Goal: Task Accomplishment & Management: Manage account settings

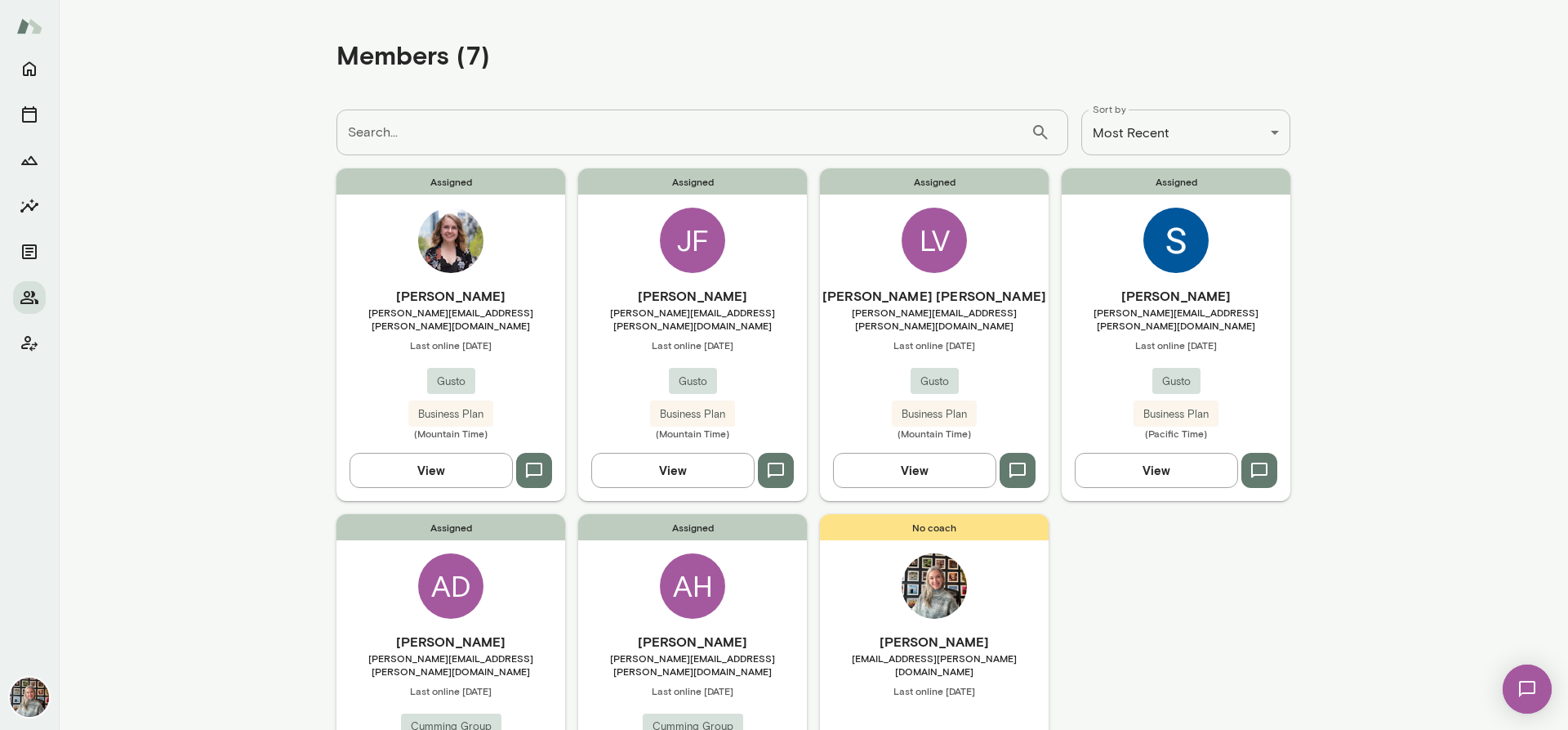
click at [923, 461] on button "View" at bounding box center [914, 470] width 163 height 34
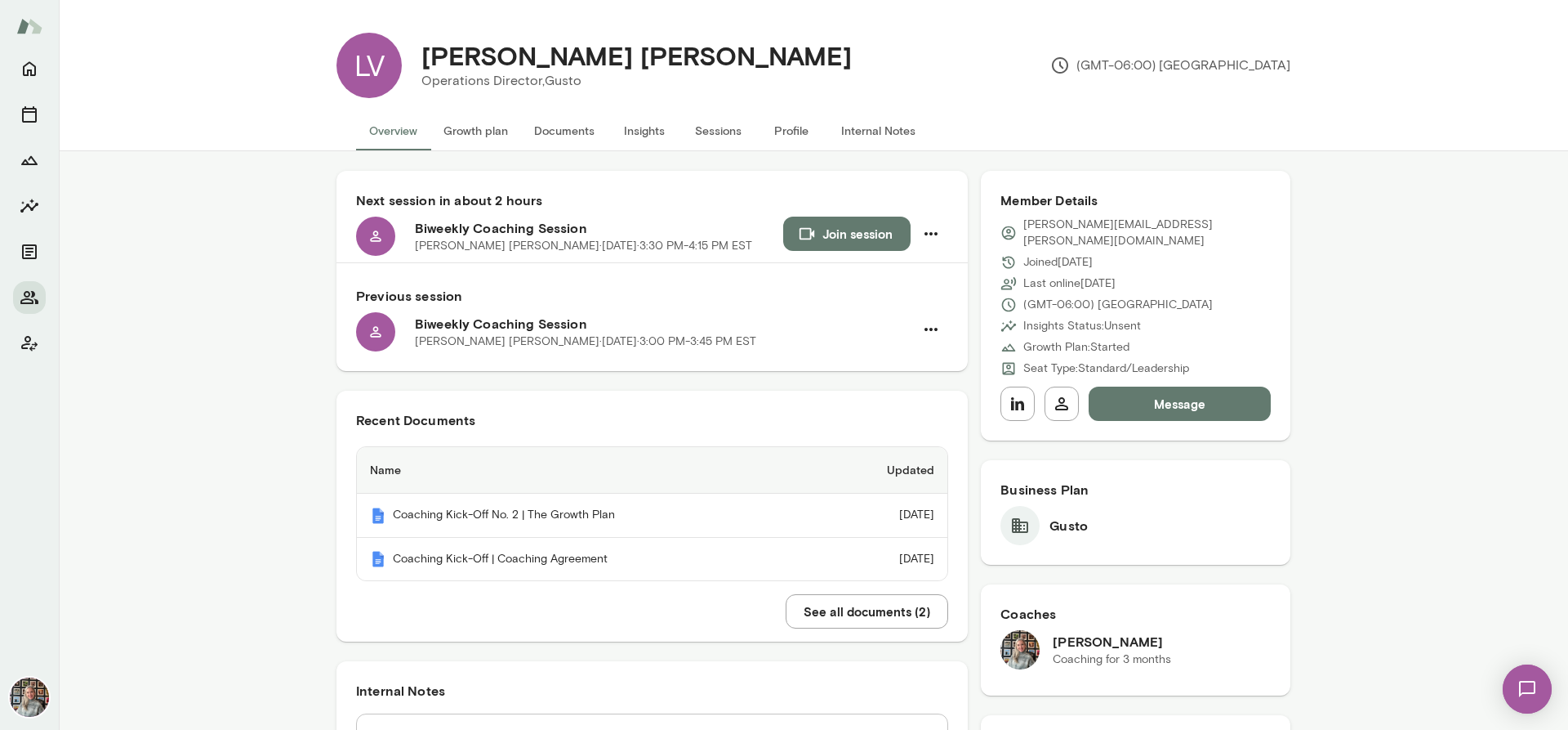
click at [463, 126] on button "Growth plan" at bounding box center [476, 130] width 91 height 39
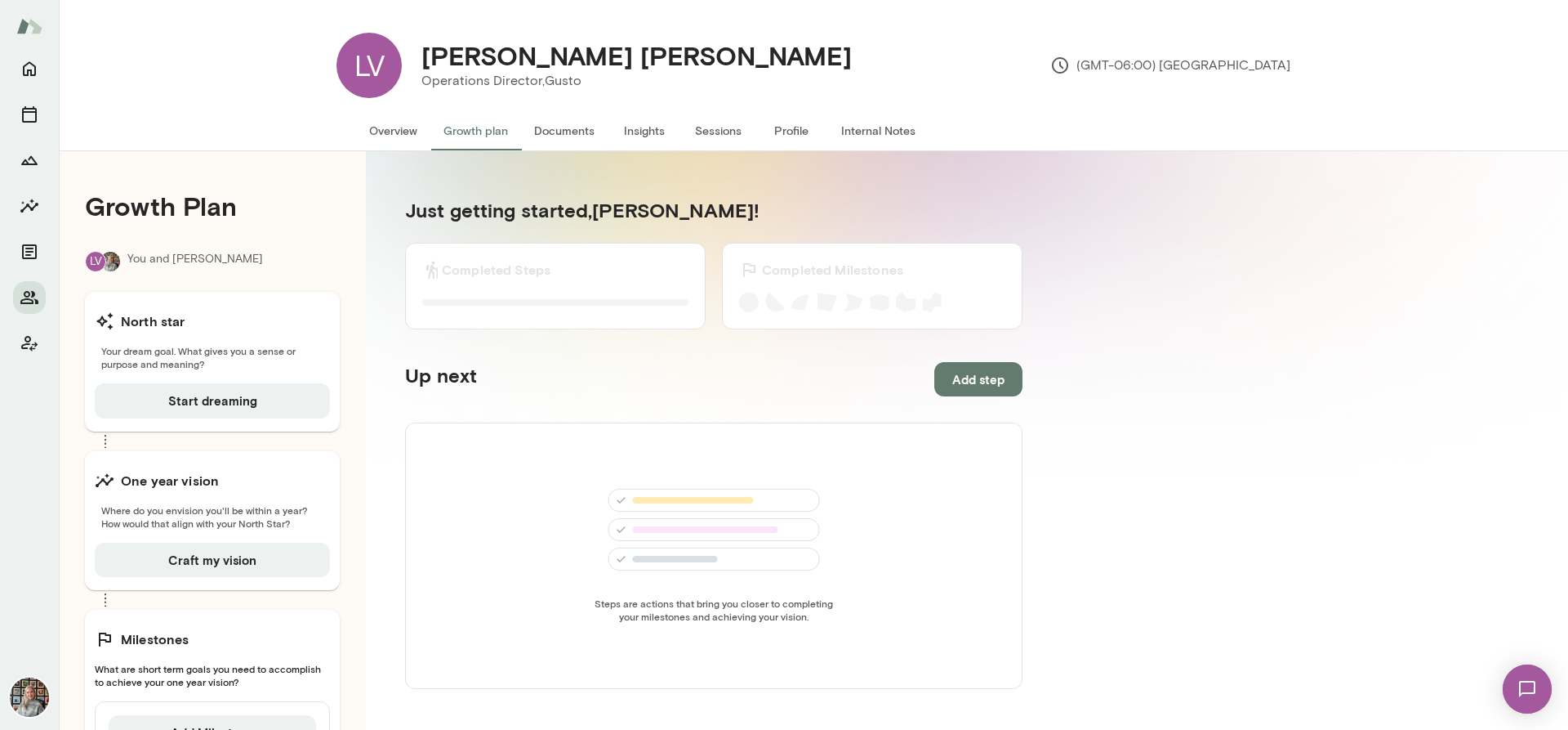
click at [386, 126] on button "Overview" at bounding box center [393, 130] width 74 height 39
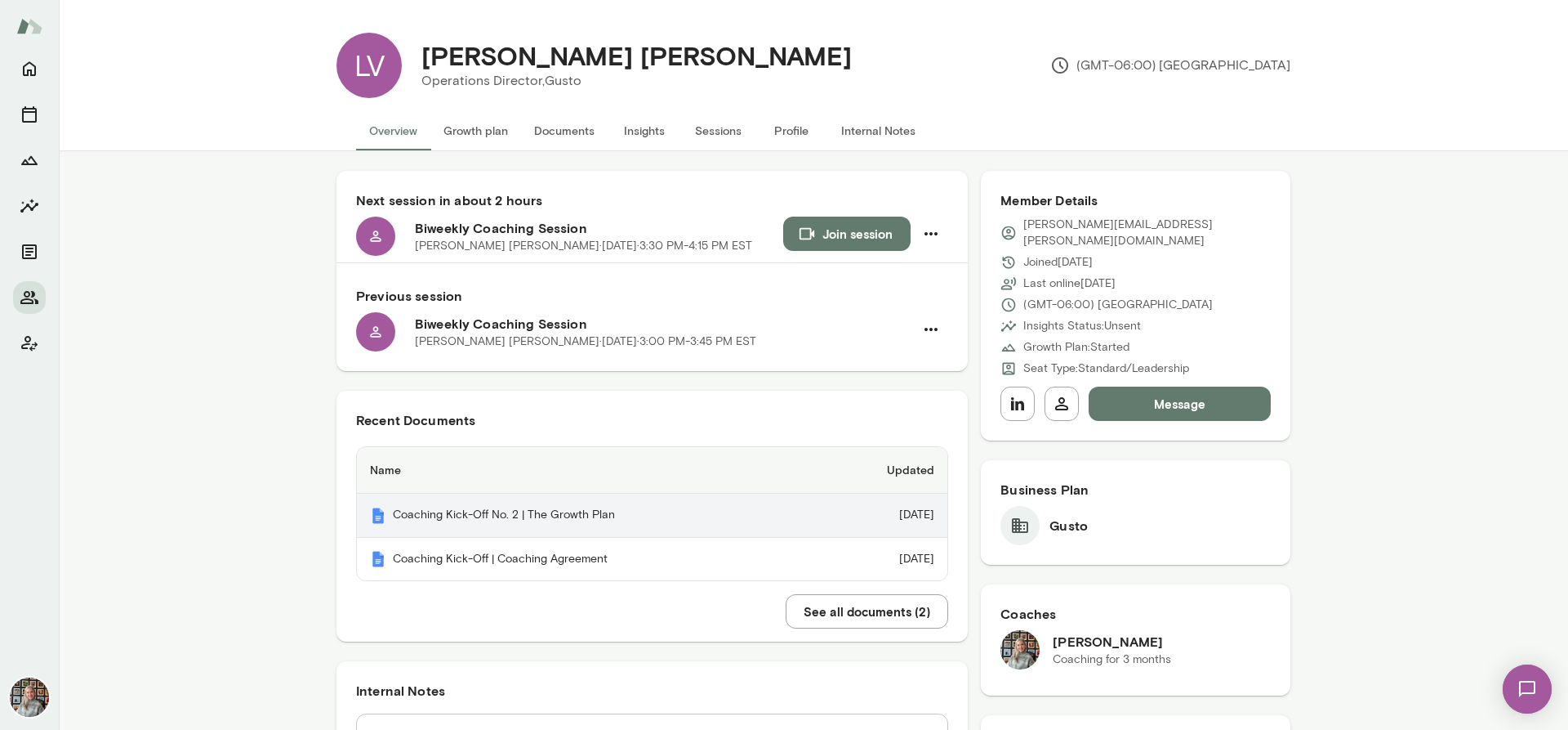
click at [509, 516] on th "Coaching Kick-Off No. 2 | The Growth Plan" at bounding box center [589, 515] width 465 height 44
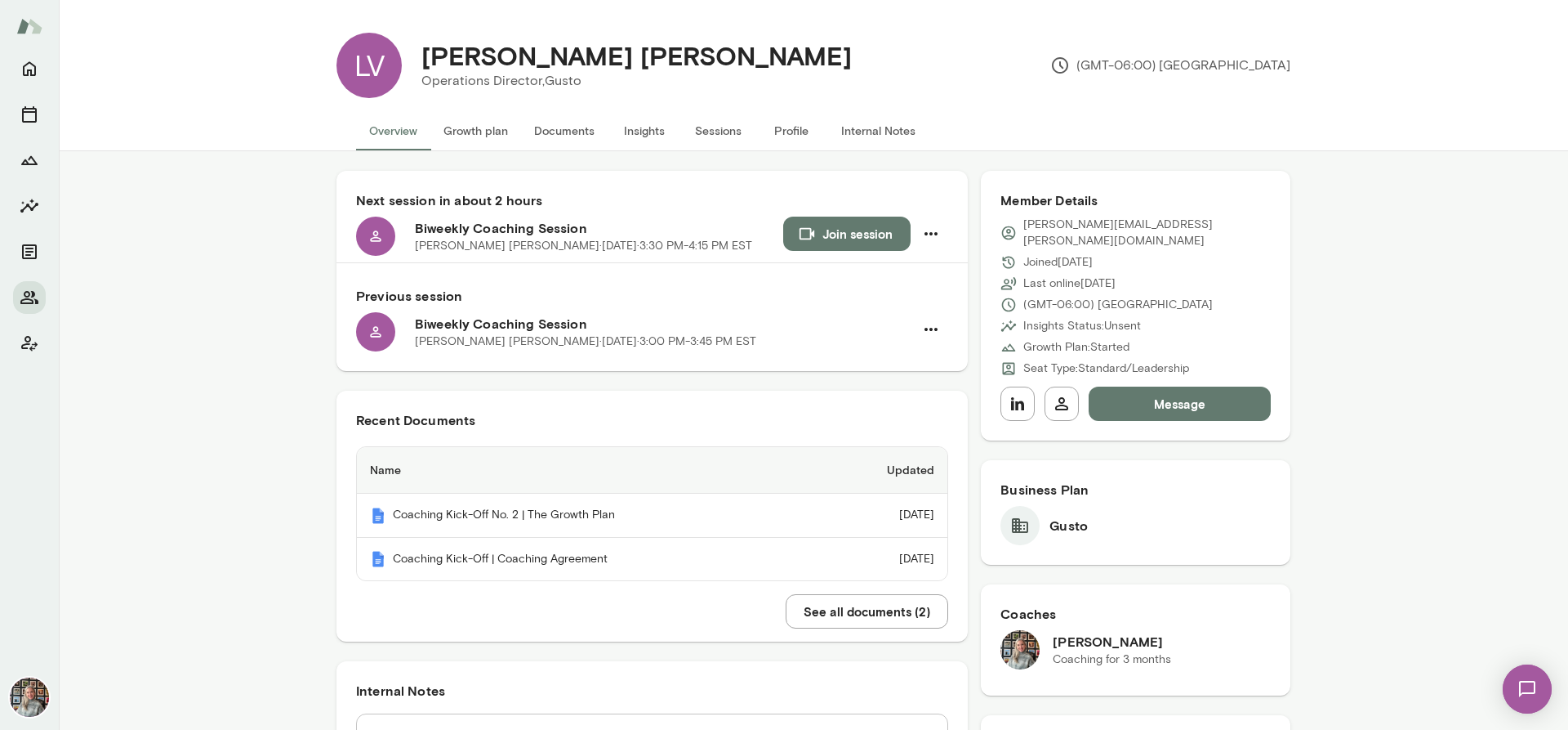
click at [643, 133] on button "Insights" at bounding box center [644, 130] width 74 height 39
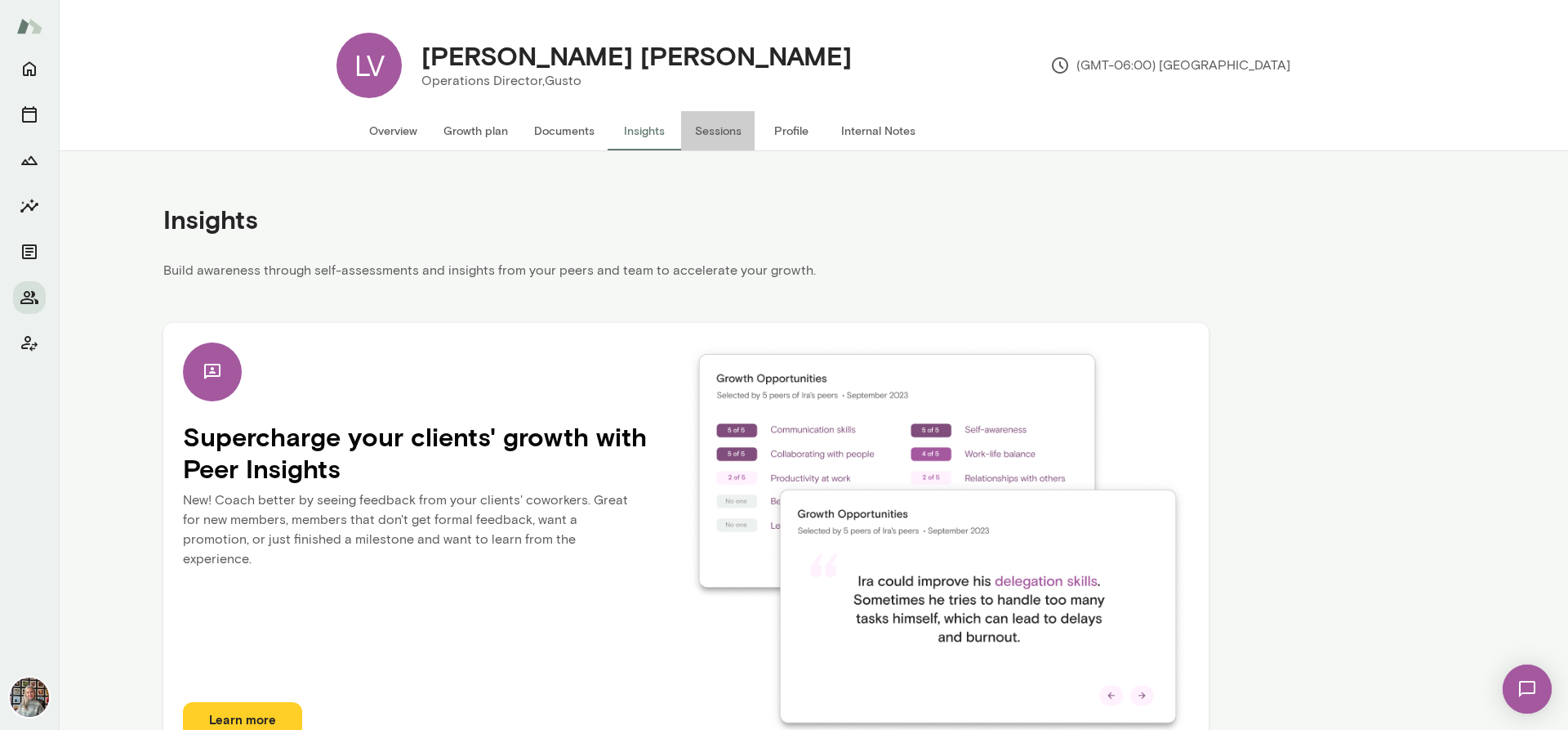
click at [729, 127] on button "Sessions" at bounding box center [717, 130] width 74 height 39
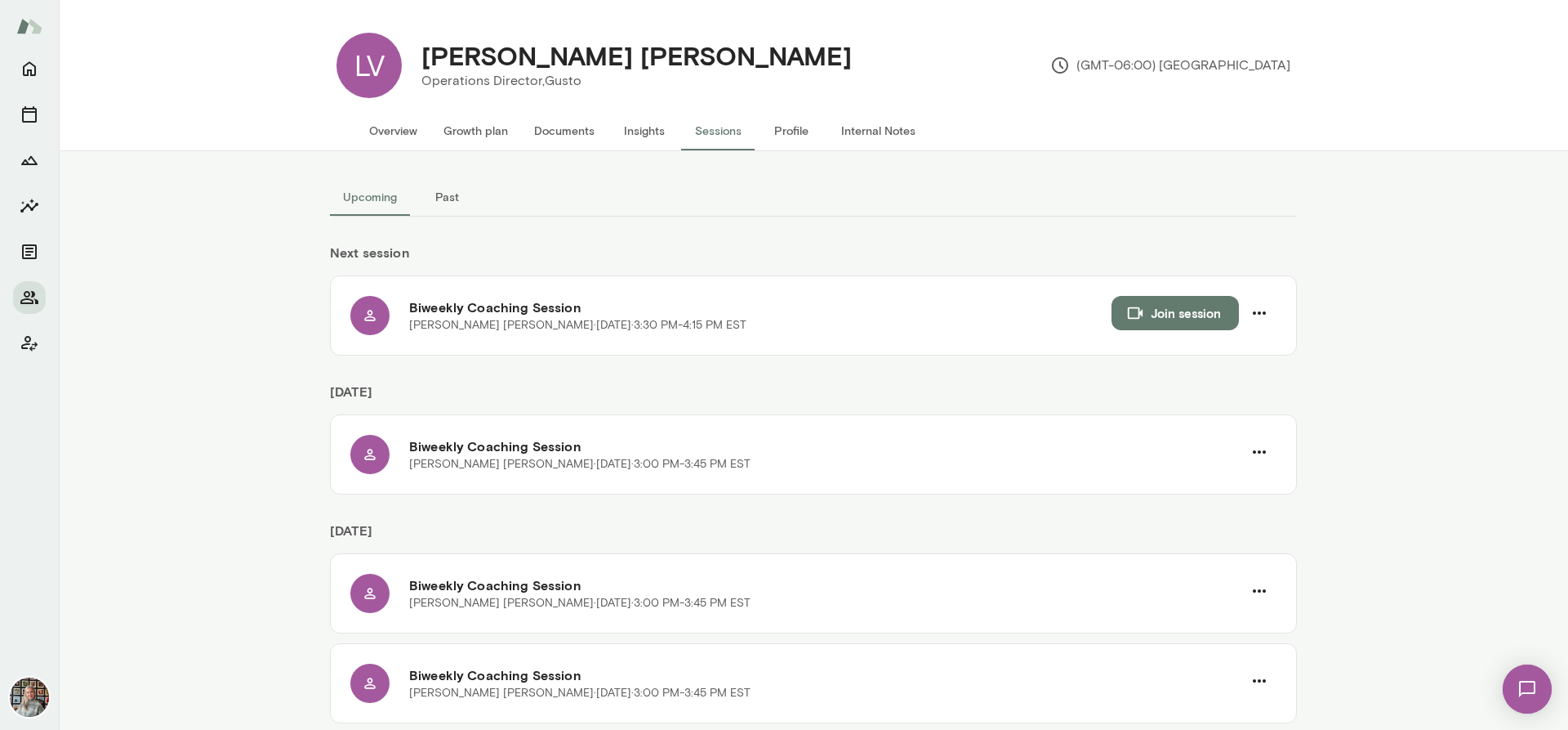
click at [440, 196] on button "Past" at bounding box center [446, 197] width 74 height 39
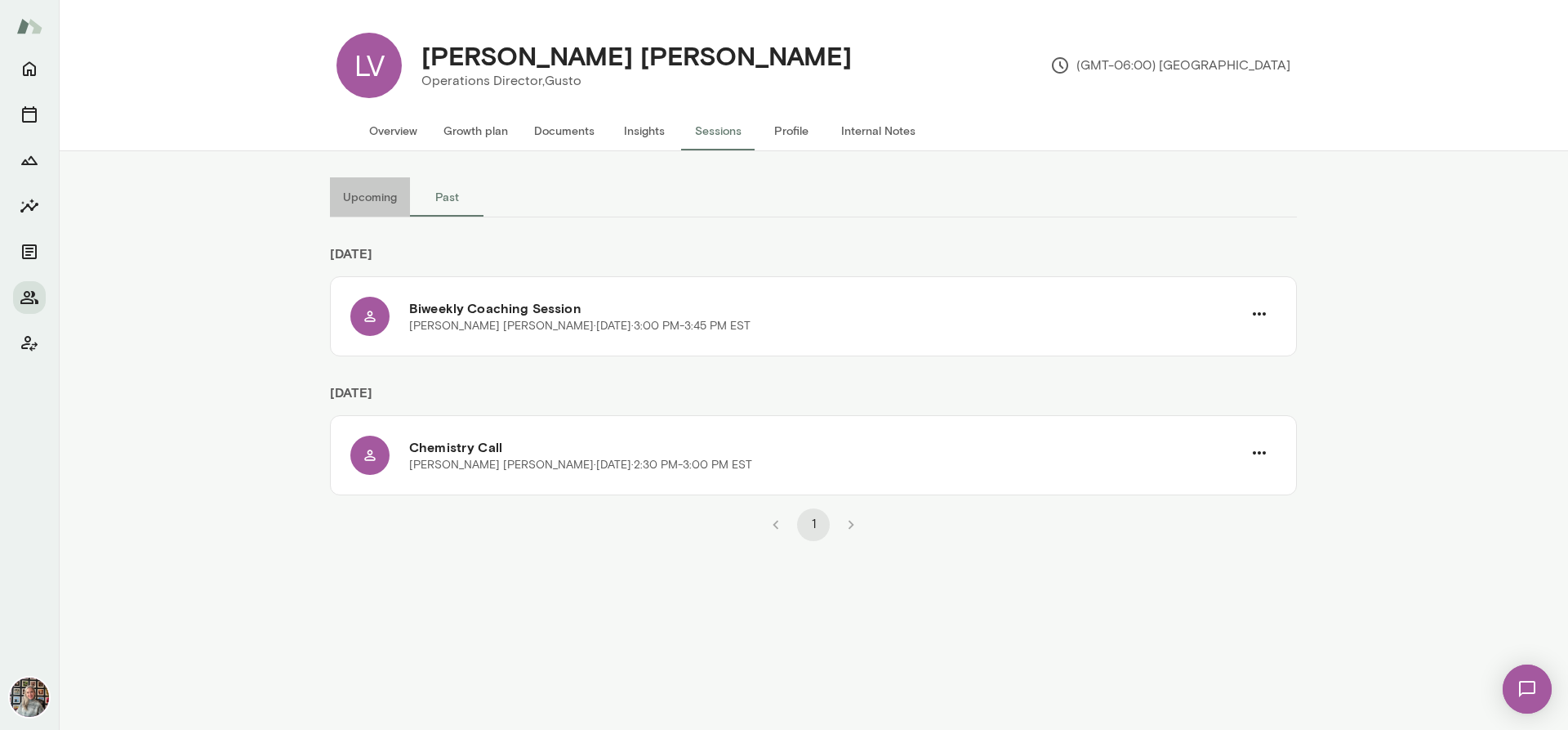
drag, startPoint x: 360, startPoint y: 195, endPoint x: 17, endPoint y: 409, distance: 404.3
click at [360, 195] on button "Upcoming" at bounding box center [370, 197] width 80 height 39
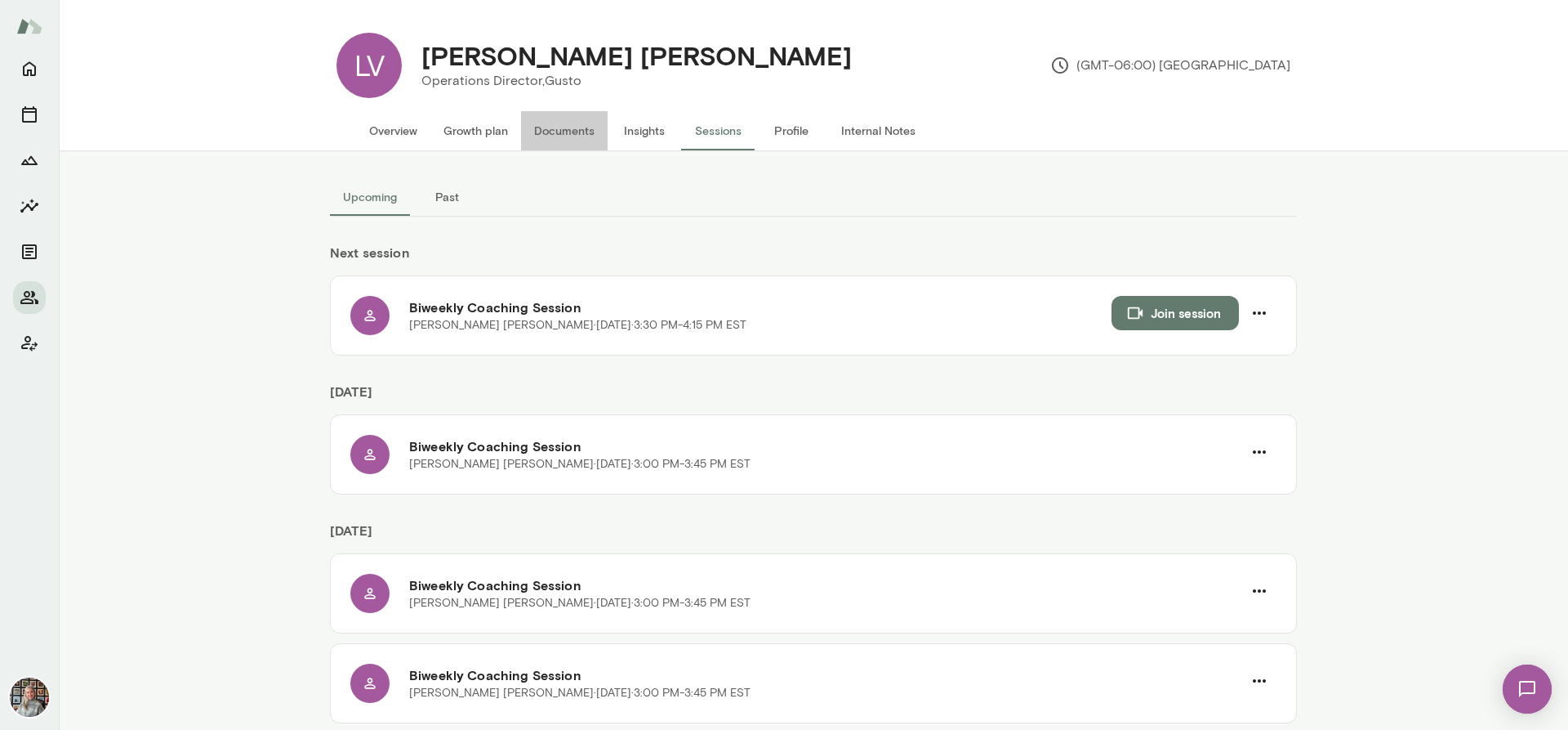
click at [563, 130] on button "Documents" at bounding box center [564, 130] width 87 height 39
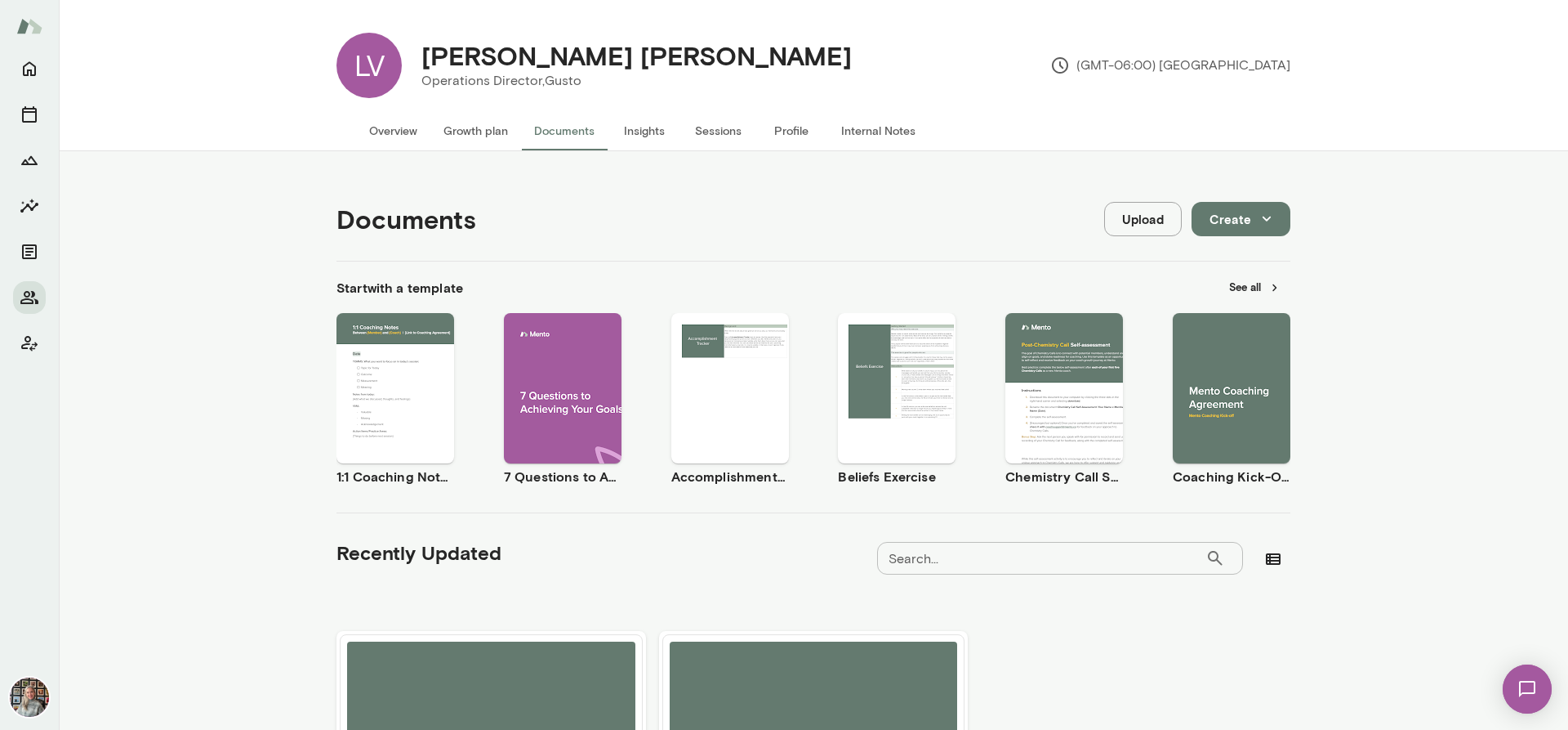
click at [375, 130] on button "Overview" at bounding box center [393, 130] width 74 height 39
